Goal: Communication & Community: Answer question/provide support

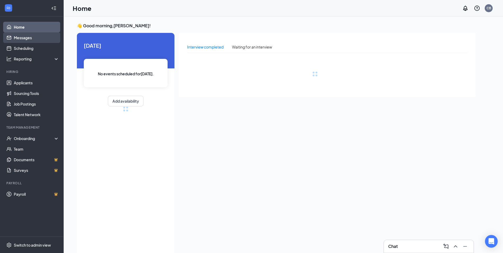
click at [32, 40] on link "Messages" at bounding box center [36, 37] width 45 height 11
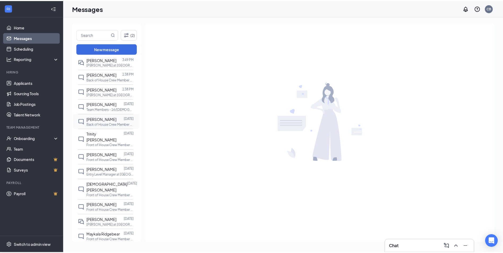
scroll to position [53, 0]
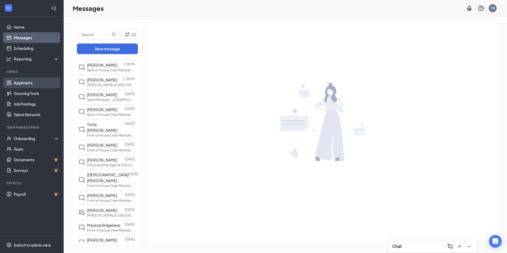
click at [42, 79] on link "Applicants" at bounding box center [36, 82] width 45 height 11
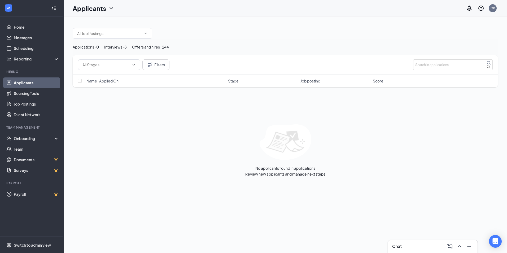
click at [127, 45] on button "Interviews · 8" at bounding box center [115, 47] width 23 height 6
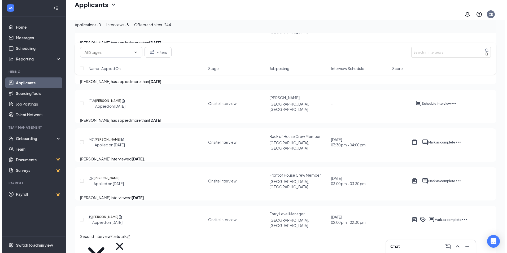
scroll to position [176, 0]
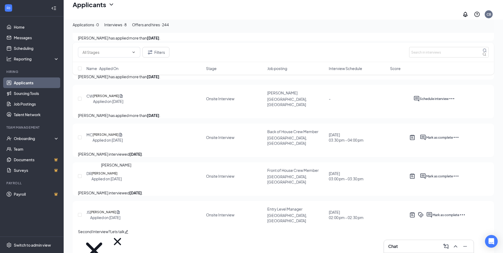
click at [114, 175] on h5 "[PERSON_NAME]" at bounding box center [105, 173] width 26 height 5
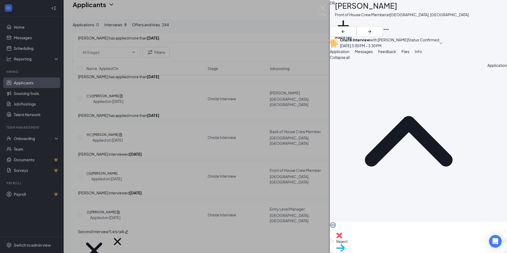
click at [396, 54] on span "Feedback" at bounding box center [387, 51] width 18 height 5
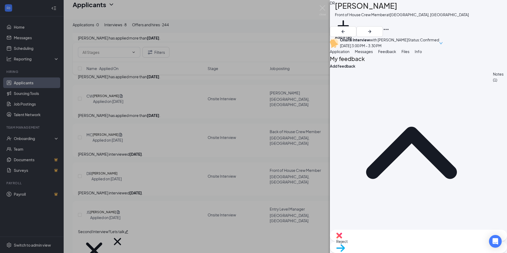
click at [373, 54] on span "Messages" at bounding box center [364, 51] width 18 height 5
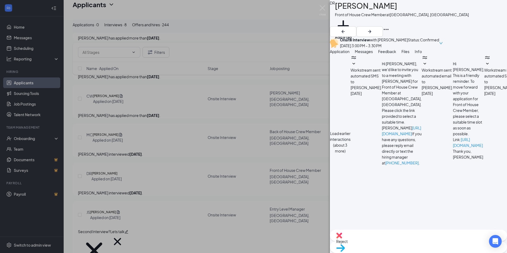
scroll to position [154, 0]
click at [382, 230] on textarea at bounding box center [360, 246] width 60 height 32
click at [390, 230] on textarea "Hi [PERSON_NAME], Thank you for your interest with us at [PERSON_NAME] on West …" at bounding box center [360, 246] width 60 height 32
type textarea "Hi [PERSON_NAME], Thank you for your interest with us at [PERSON_NAME] on West …"
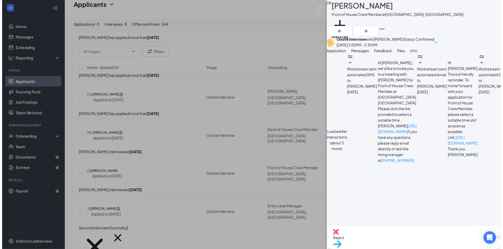
scroll to position [223, 0]
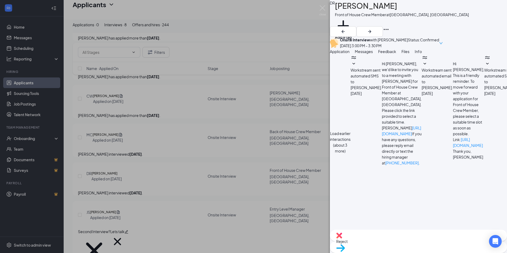
click at [396, 54] on button "Feedback" at bounding box center [387, 52] width 18 height 6
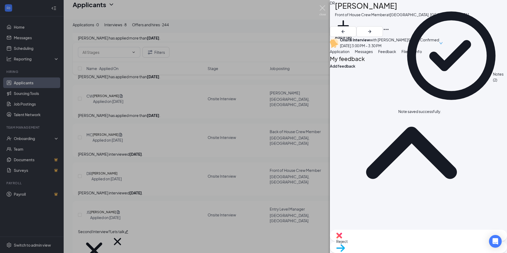
click at [325, 6] on img at bounding box center [322, 10] width 7 height 10
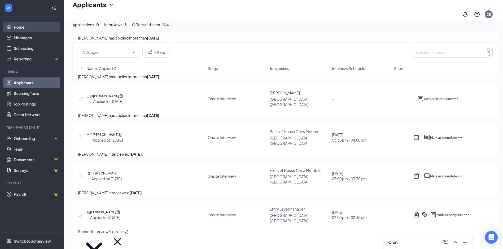
click at [35, 24] on link "Home" at bounding box center [36, 27] width 45 height 11
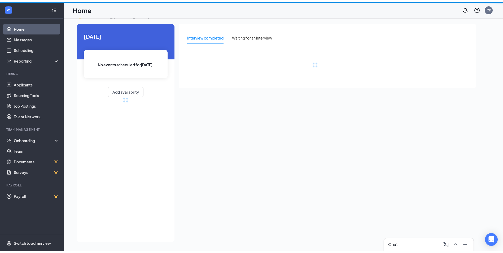
scroll to position [11, 0]
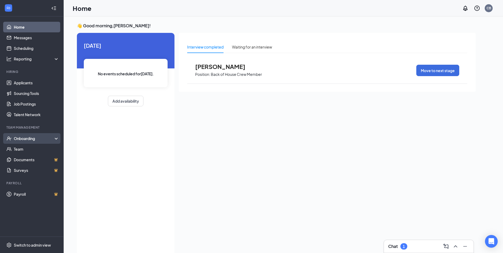
click at [36, 137] on div "Onboarding" at bounding box center [34, 138] width 41 height 5
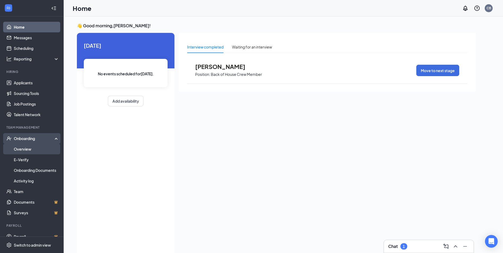
click at [33, 149] on link "Overview" at bounding box center [36, 149] width 45 height 11
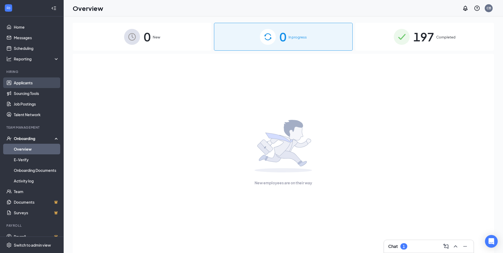
drag, startPoint x: 37, startPoint y: 87, endPoint x: 41, endPoint y: 80, distance: 7.4
click at [37, 87] on link "Applicants" at bounding box center [36, 82] width 45 height 11
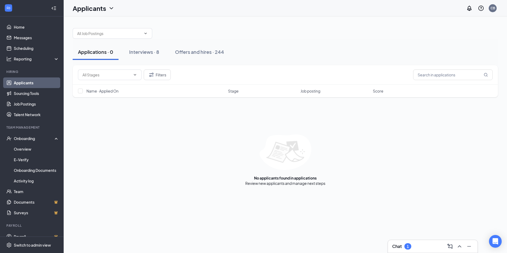
click at [30, 21] on ul "Home Messages Scheduling Reporting Hiring Applicants Sourcing Tools Job Posting…" at bounding box center [31, 130] width 63 height 228
click at [31, 24] on link "Home" at bounding box center [36, 27] width 45 height 11
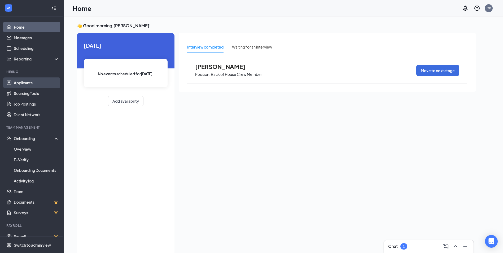
click at [36, 79] on link "Applicants" at bounding box center [36, 82] width 45 height 11
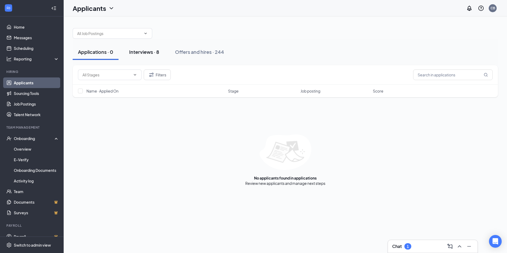
click at [144, 56] on button "Interviews · 8" at bounding box center [144, 52] width 41 height 16
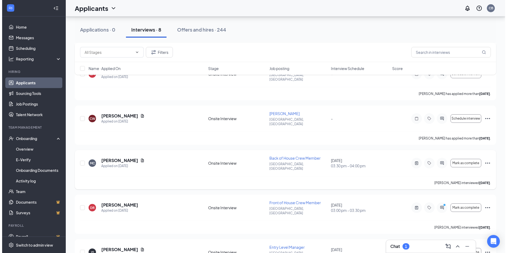
scroll to position [176, 0]
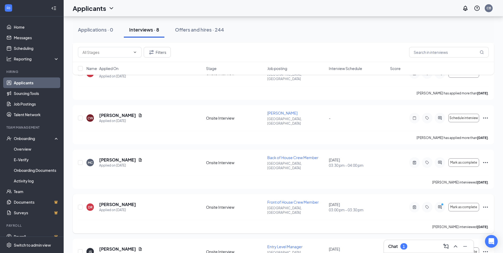
click at [442, 202] on div at bounding box center [440, 207] width 11 height 11
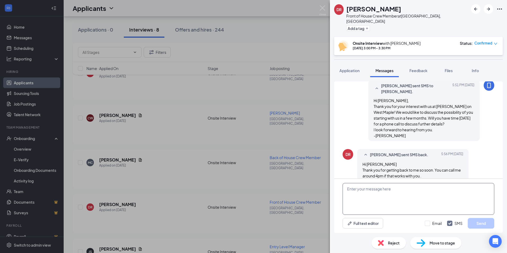
scroll to position [214, 0]
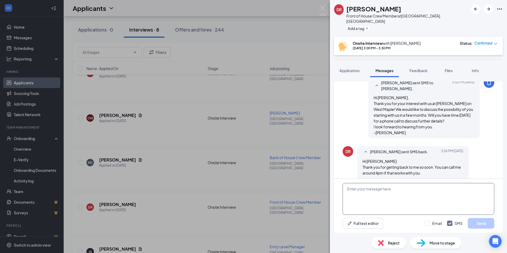
click at [386, 198] on textarea at bounding box center [419, 199] width 152 height 32
type textarea "A"
type textarea "W"
type textarea "Wonderful. I will call you between 4:00p and 4:15p tomorrow to discuss details!"
click at [484, 221] on button "Send" at bounding box center [481, 223] width 27 height 11
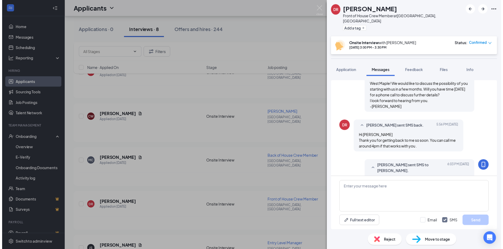
scroll to position [254, 0]
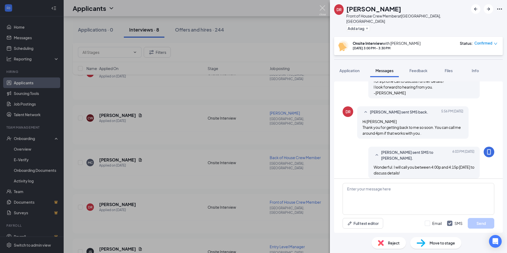
click at [322, 7] on img at bounding box center [322, 10] width 7 height 10
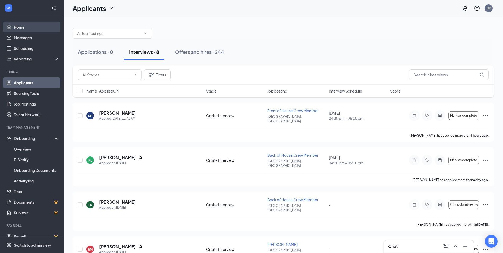
click at [32, 23] on link "Home" at bounding box center [36, 27] width 45 height 11
